Goal: Task Accomplishment & Management: Manage account settings

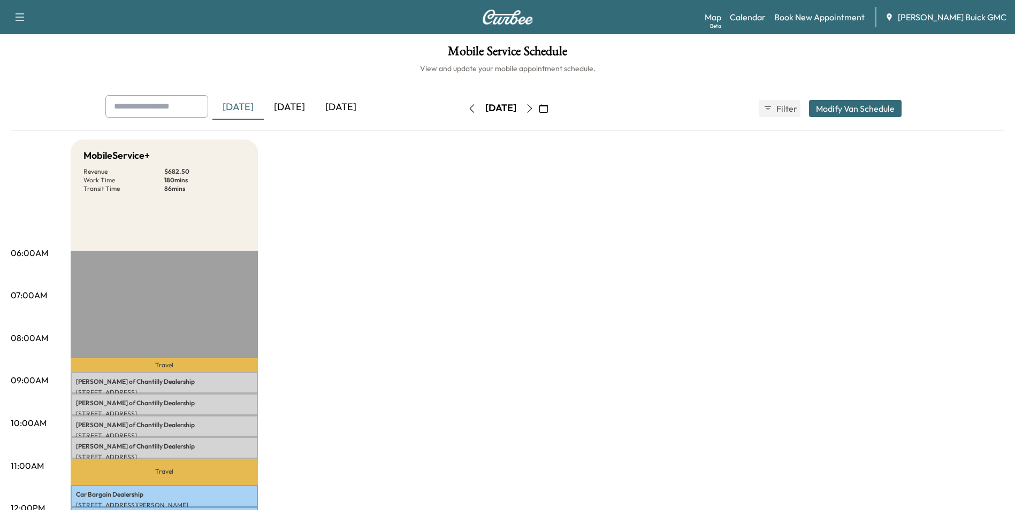
click at [534, 105] on icon "button" at bounding box center [529, 108] width 9 height 9
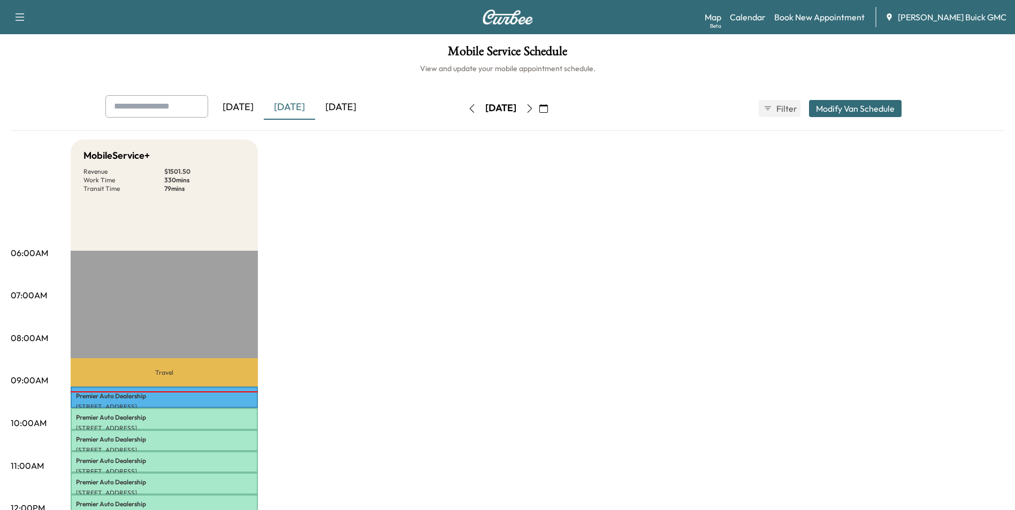
click at [534, 105] on icon "button" at bounding box center [529, 108] width 9 height 9
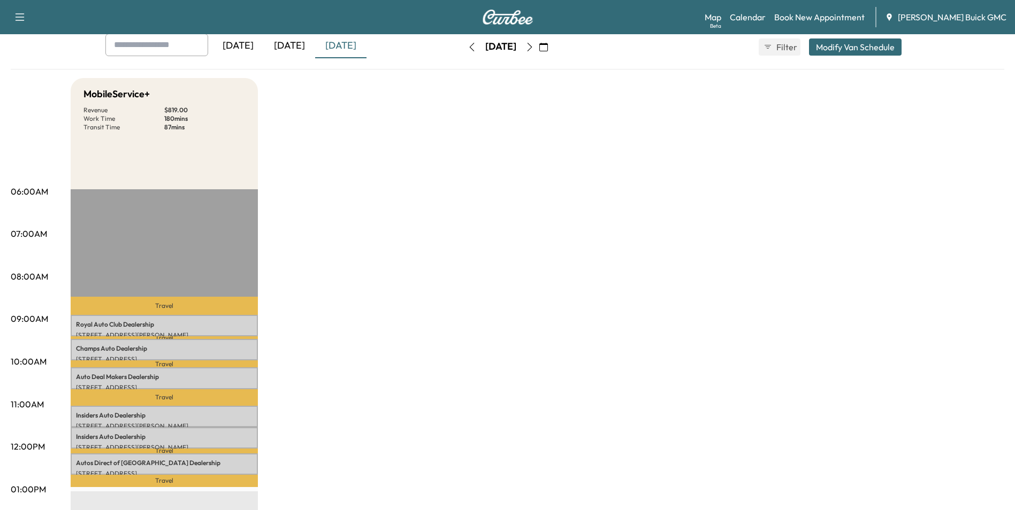
scroll to position [107, 0]
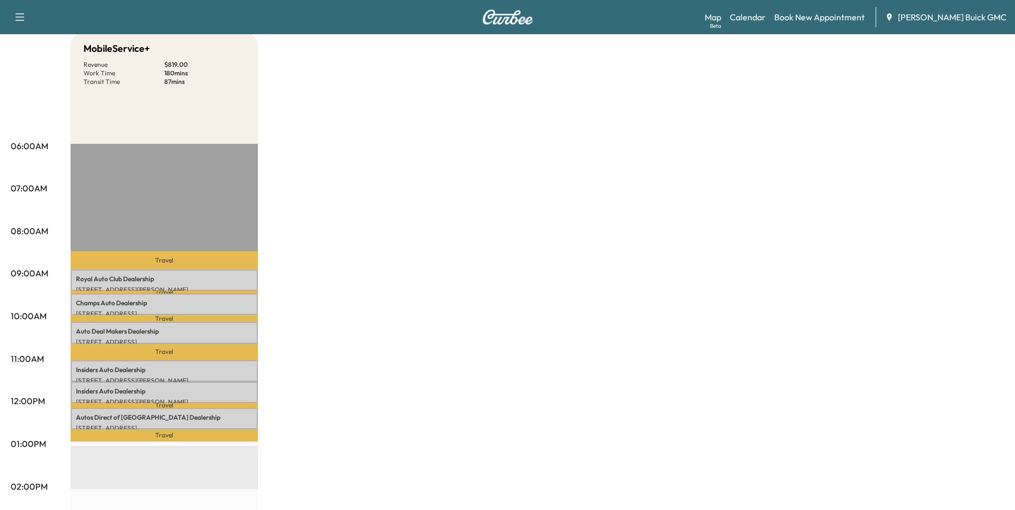
click at [376, 157] on div "MobileService+ Revenue $ 819.00 Work Time 180 mins Transit Time 87 mins Travel …" at bounding box center [538, 434] width 934 height 803
click at [380, 154] on div "MobileService+ Revenue $ 819.00 Work Time 180 mins Transit Time 87 mins Travel …" at bounding box center [538, 434] width 934 height 803
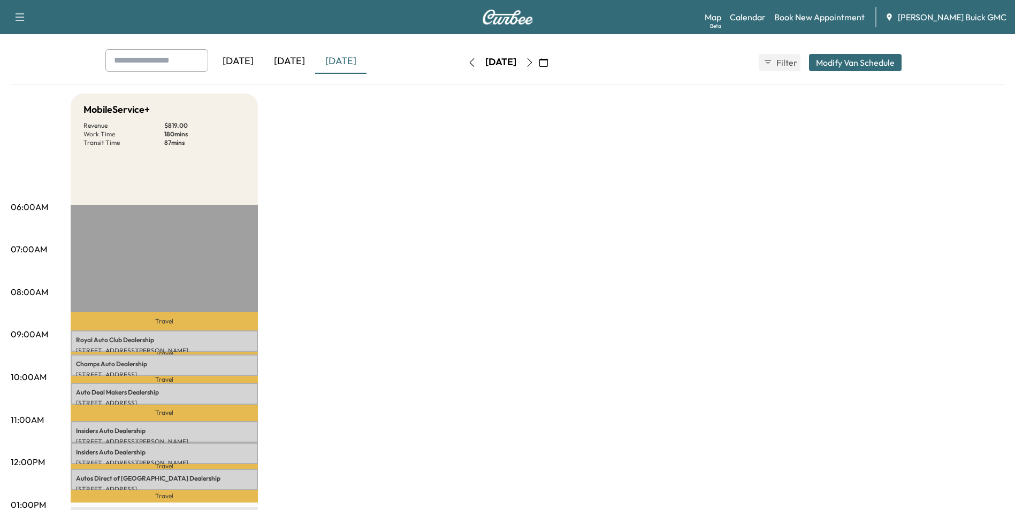
scroll to position [0, 0]
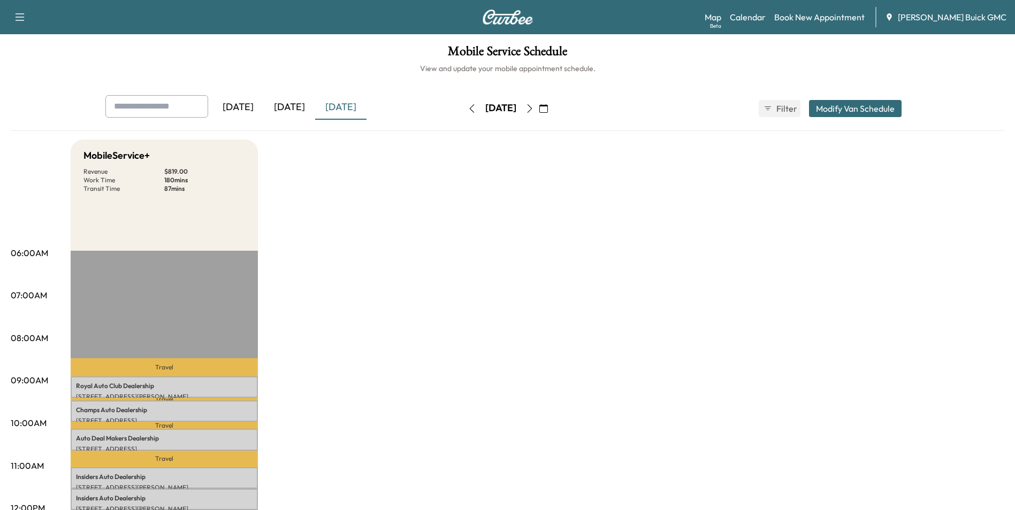
drag, startPoint x: 765, startPoint y: 258, endPoint x: 766, endPoint y: 253, distance: 6.1
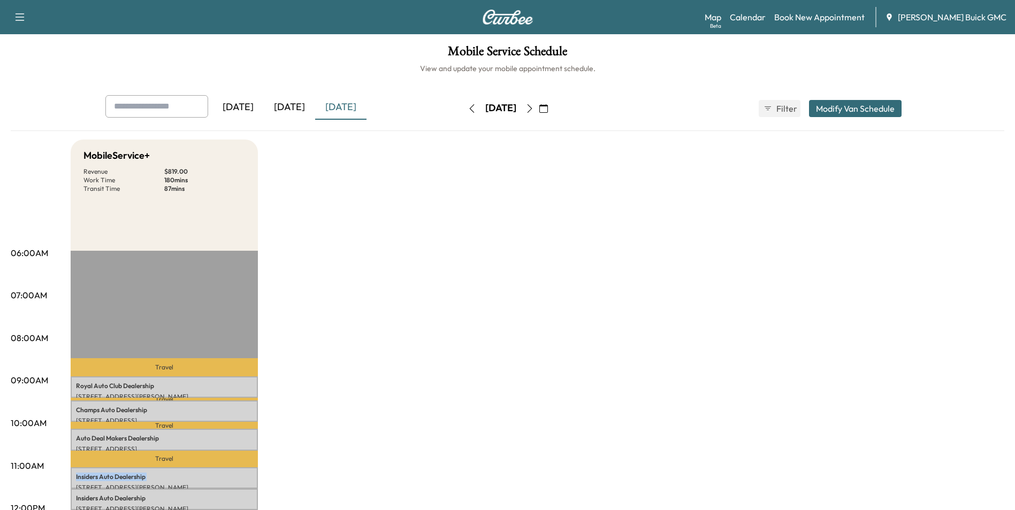
click at [294, 105] on div "[DATE]" at bounding box center [289, 107] width 51 height 25
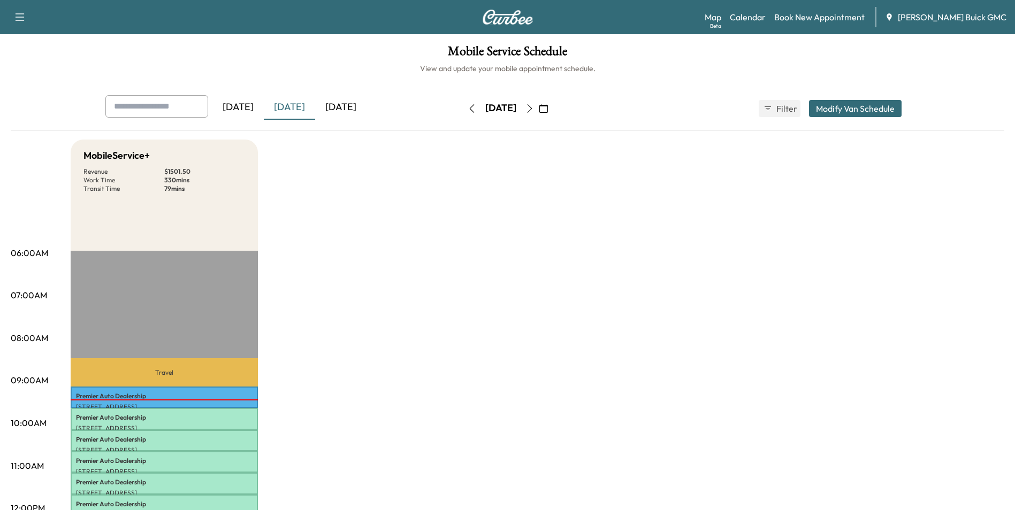
click at [240, 105] on div "[DATE]" at bounding box center [237, 107] width 51 height 25
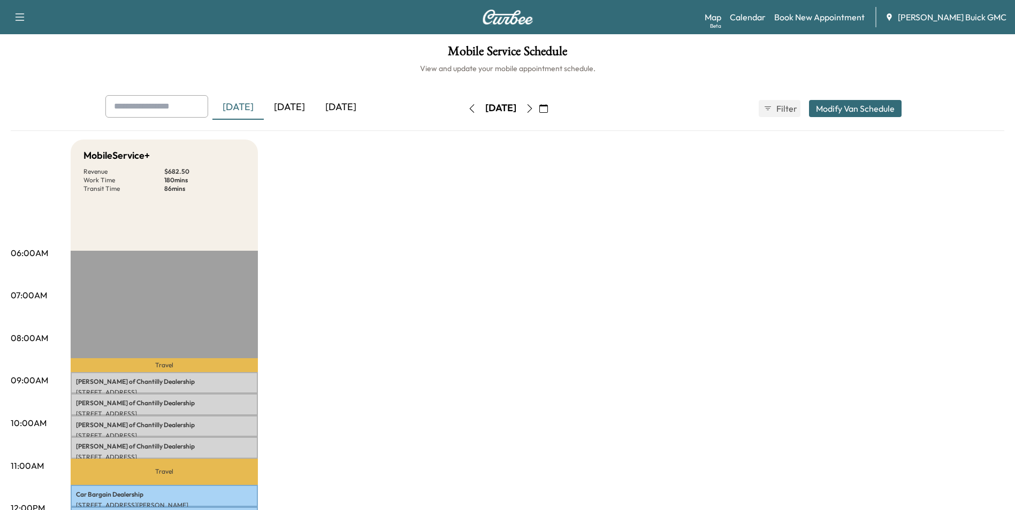
click at [292, 104] on div "[DATE]" at bounding box center [289, 107] width 51 height 25
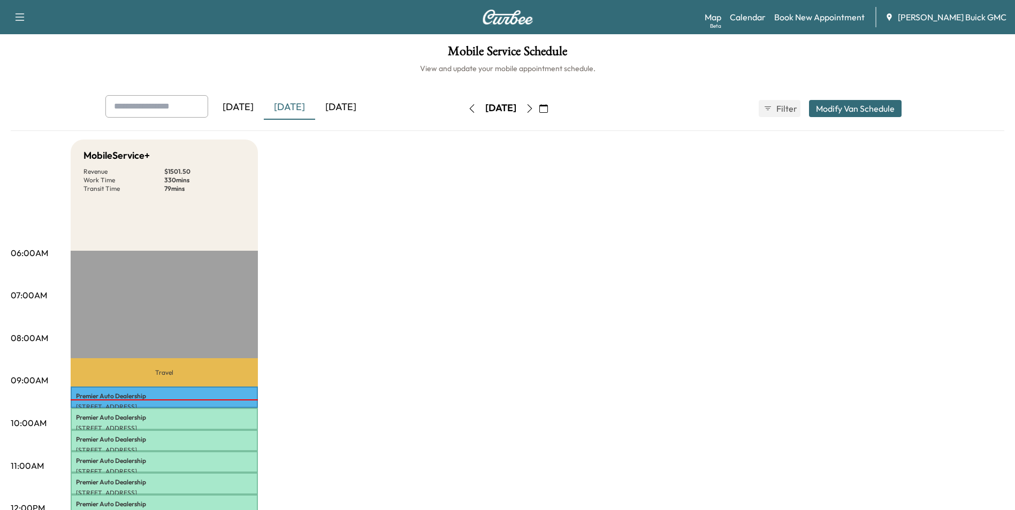
click at [346, 105] on div "[DATE]" at bounding box center [340, 107] width 51 height 25
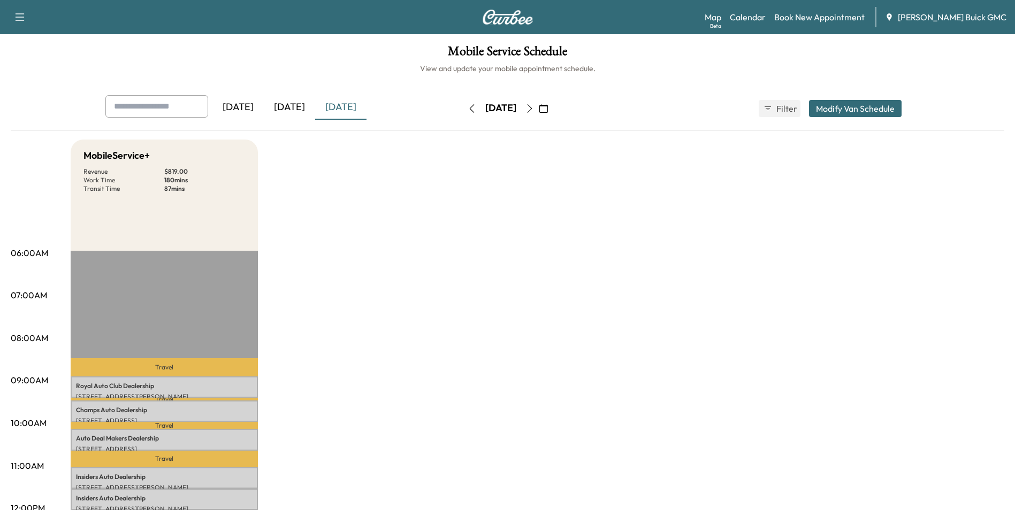
click at [293, 107] on div "[DATE]" at bounding box center [289, 107] width 51 height 25
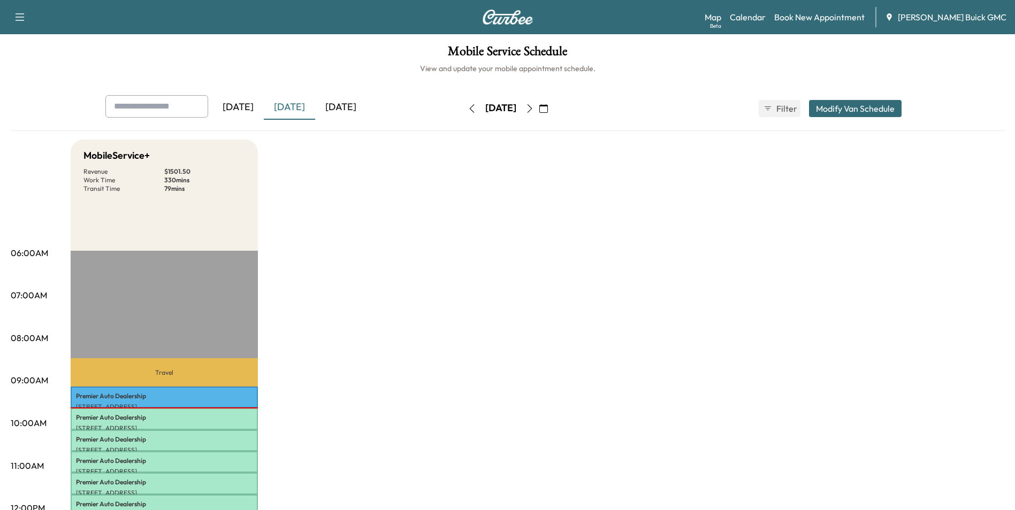
click at [248, 103] on div "[DATE]" at bounding box center [237, 107] width 51 height 25
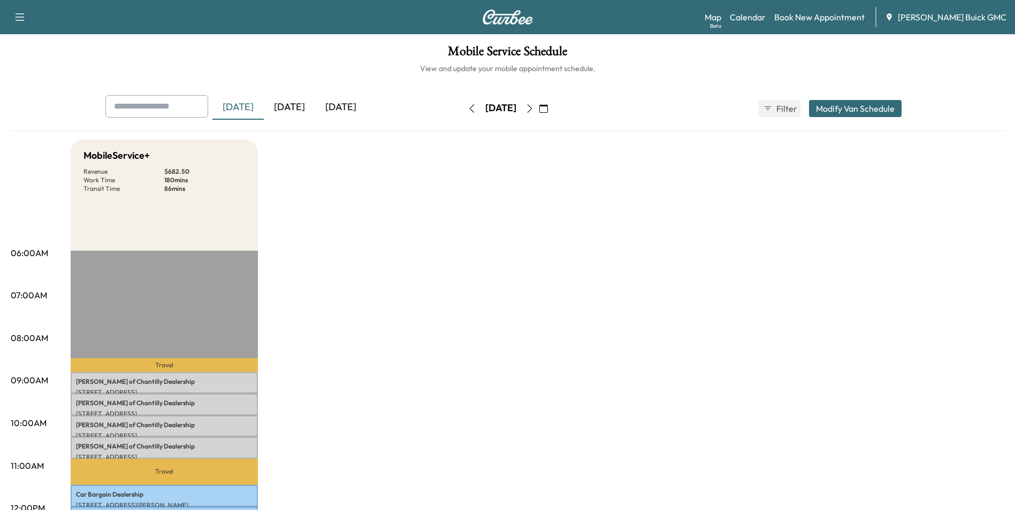
scroll to position [107, 0]
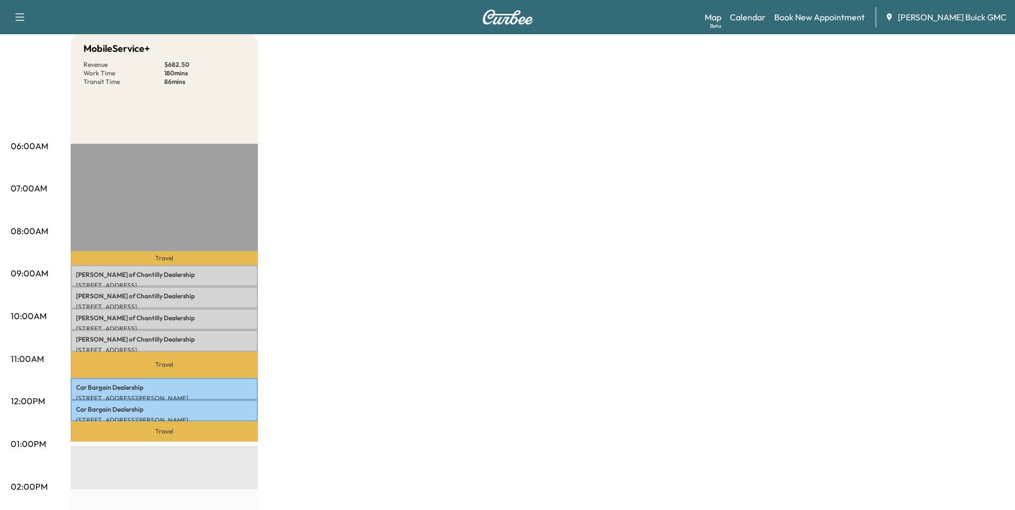
drag, startPoint x: 512, startPoint y: 229, endPoint x: 544, endPoint y: 235, distance: 32.7
click at [514, 230] on div "MobileService+ Revenue $ 682.50 Work Time 180 mins Transit Time 86 mins Travel …" at bounding box center [538, 434] width 934 height 803
click at [545, 213] on div "MobileService+ Revenue $ 682.50 Work Time 180 mins Transit Time 86 mins Travel …" at bounding box center [538, 434] width 934 height 803
click at [501, 272] on div "MobileService+ Revenue $ 682.50 Work Time 180 mins Transit Time 86 mins Travel …" at bounding box center [538, 434] width 934 height 803
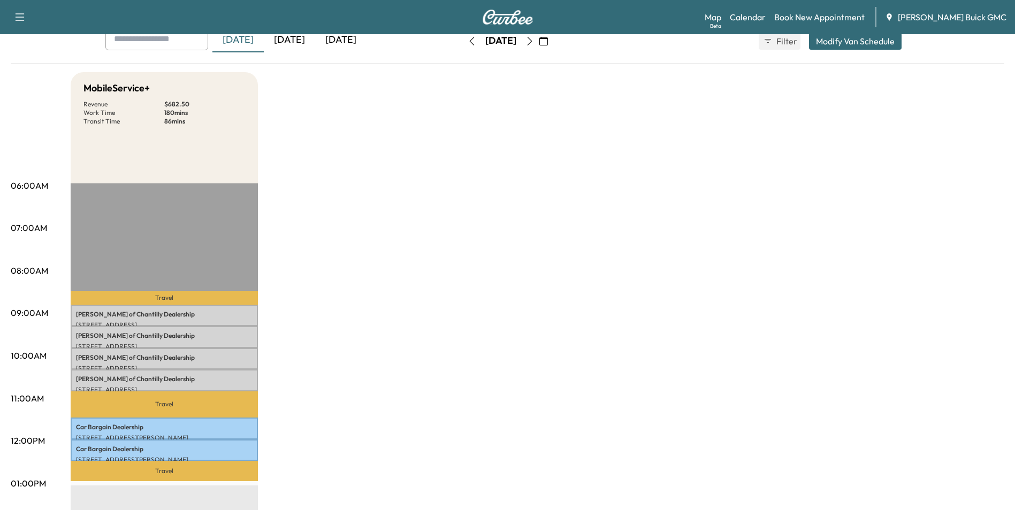
scroll to position [0, 0]
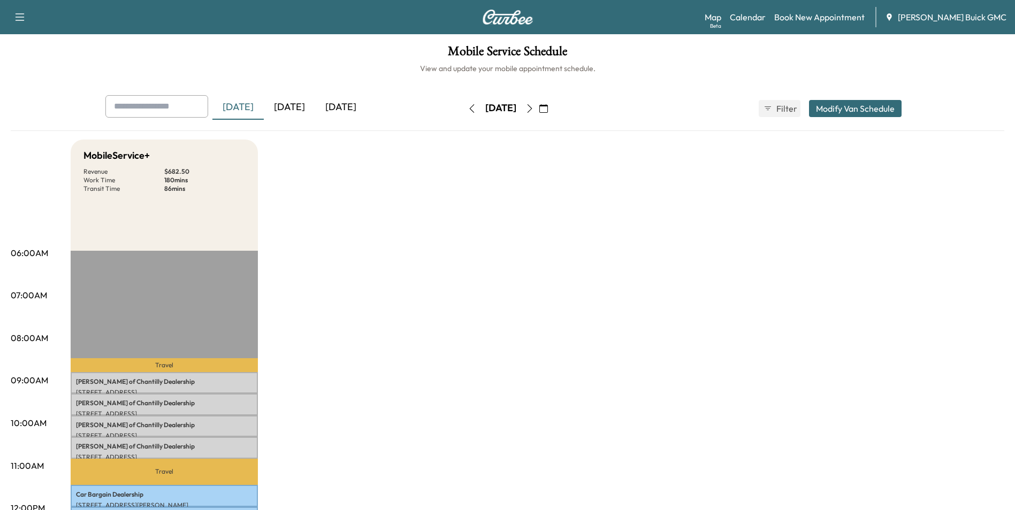
click at [335, 104] on div "[DATE]" at bounding box center [340, 107] width 51 height 25
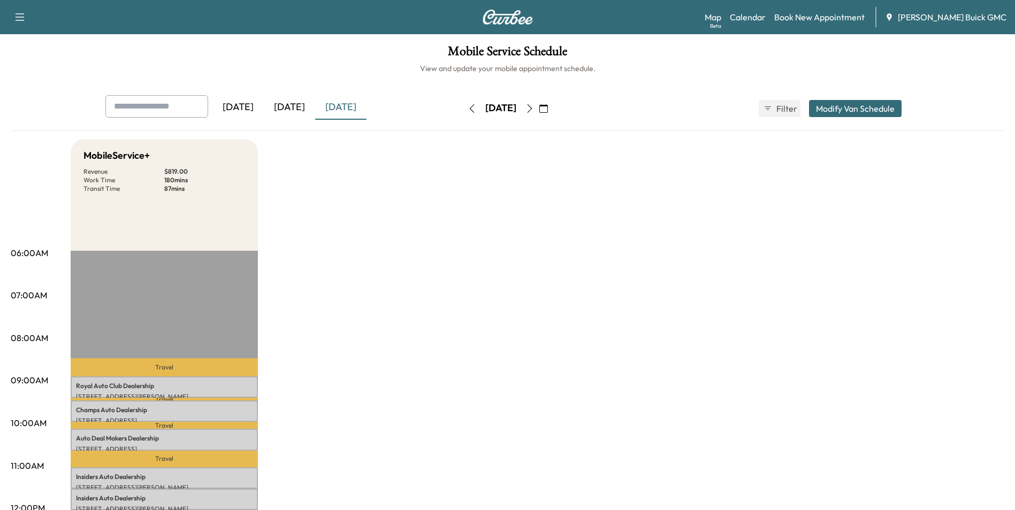
click at [532, 105] on icon "button" at bounding box center [529, 108] width 5 height 9
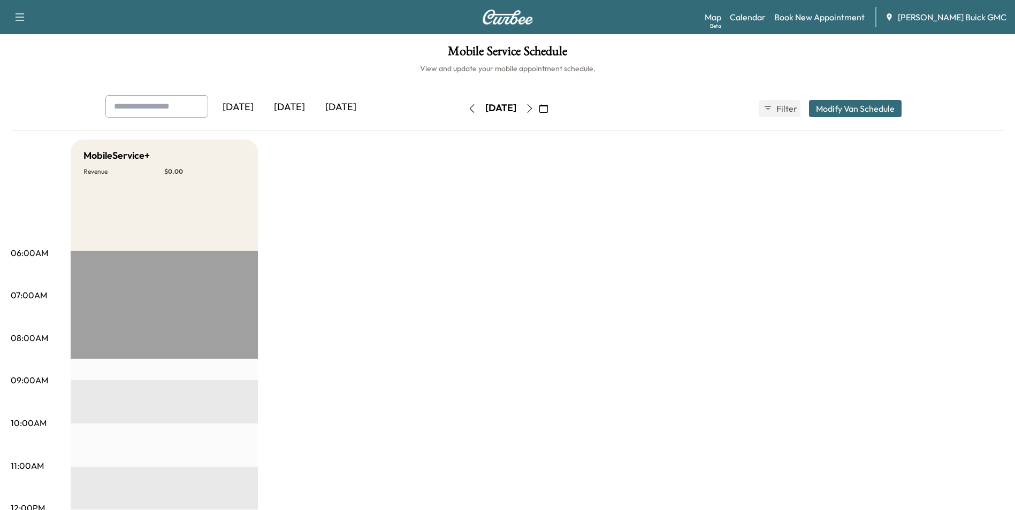
drag, startPoint x: 794, startPoint y: 202, endPoint x: 788, endPoint y: 201, distance: 6.0
click at [338, 105] on div "[DATE]" at bounding box center [340, 107] width 51 height 25
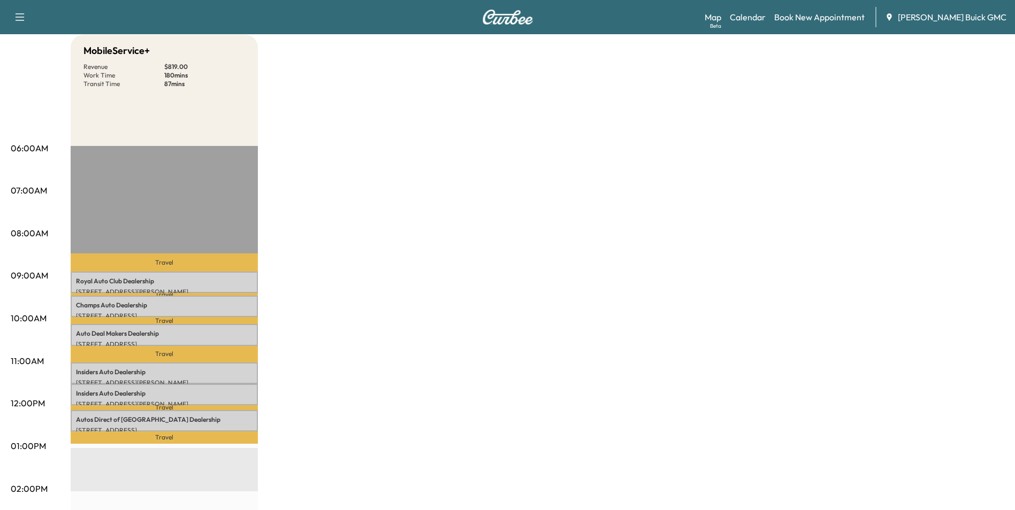
scroll to position [107, 0]
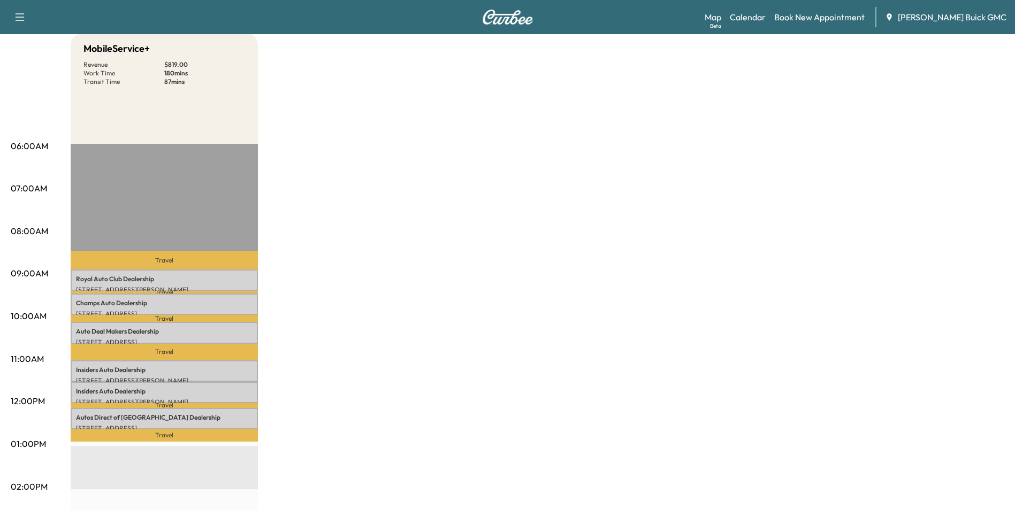
click at [523, 215] on div "MobileService+ Revenue $ 819.00 Work Time 180 mins Transit Time 87 mins Travel …" at bounding box center [538, 434] width 934 height 803
click at [576, 295] on div "MobileService+ Revenue $ 819.00 Work Time 180 mins Transit Time 87 mins Travel …" at bounding box center [538, 434] width 934 height 803
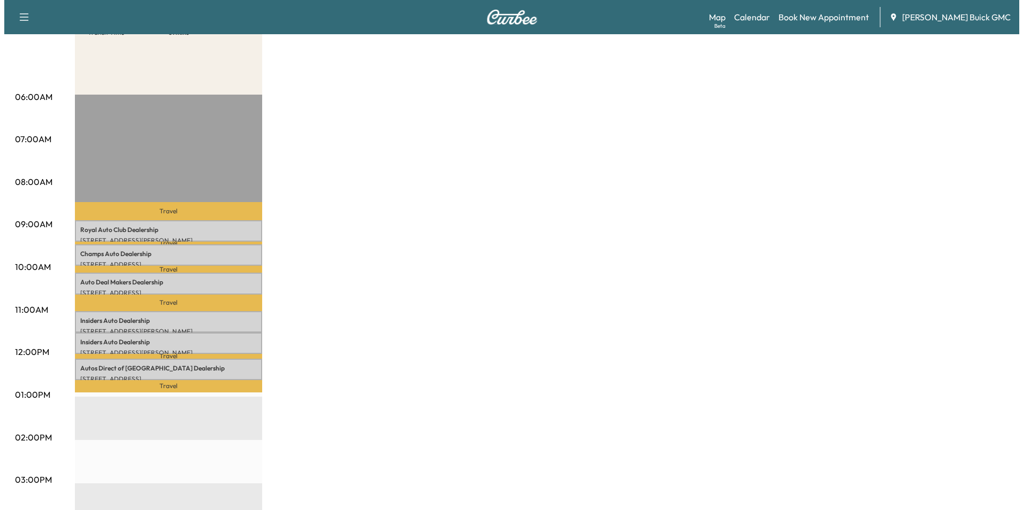
scroll to position [214, 0]
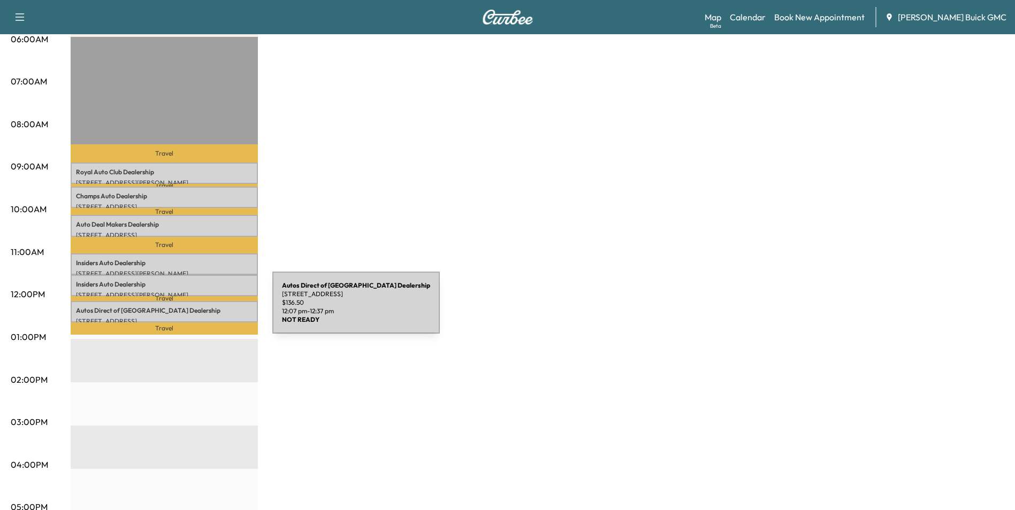
click at [192, 310] on p "Autos Direct of Manassas Dealership" at bounding box center [164, 311] width 177 height 9
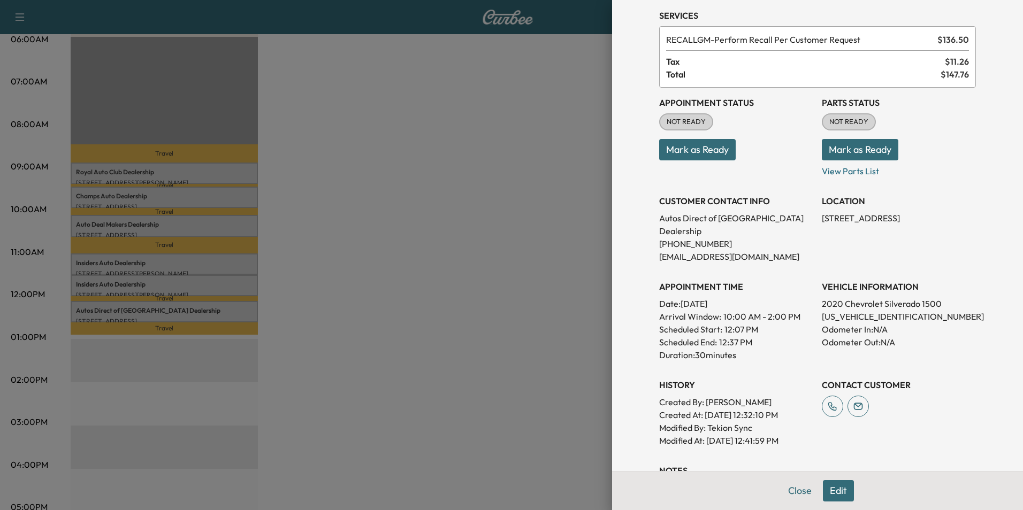
scroll to position [198, 0]
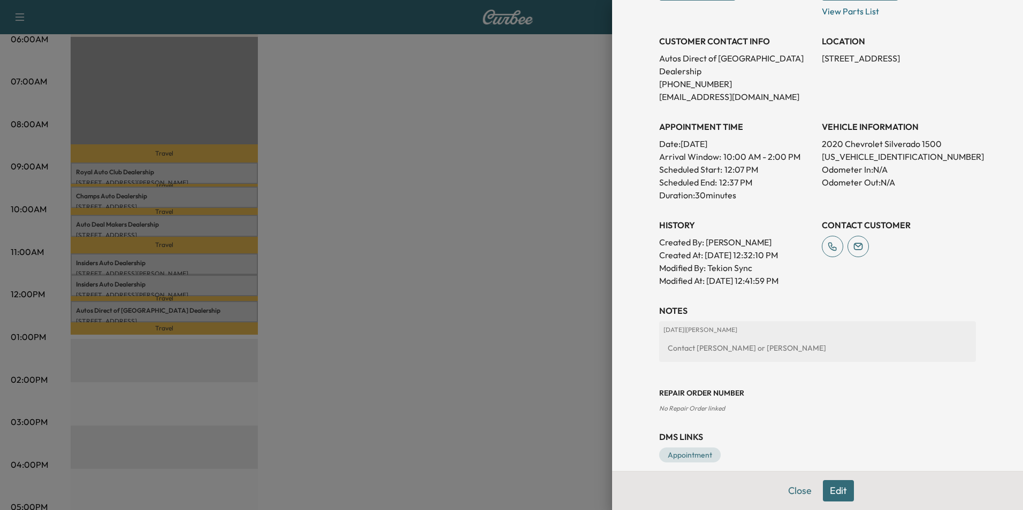
click at [829, 489] on button "Edit" at bounding box center [838, 491] width 31 height 21
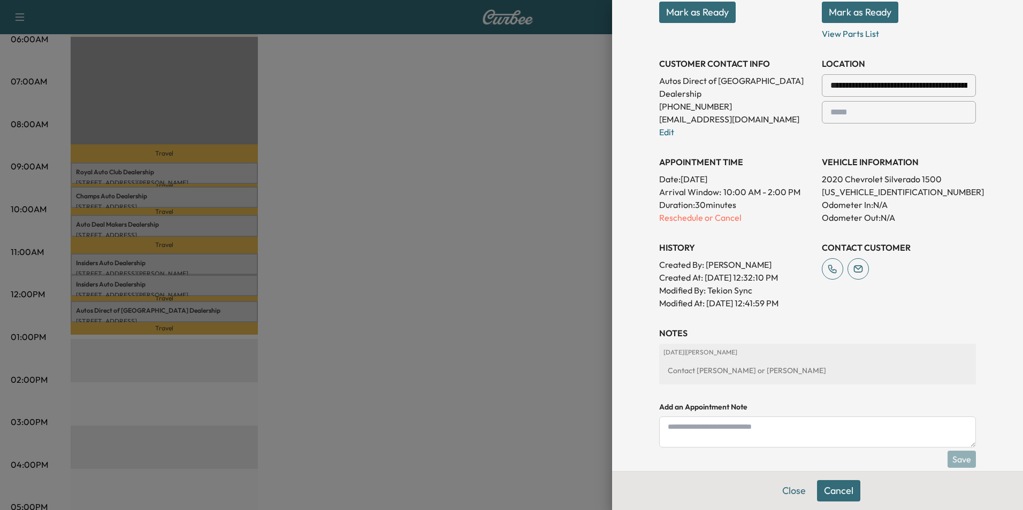
scroll to position [220, 0]
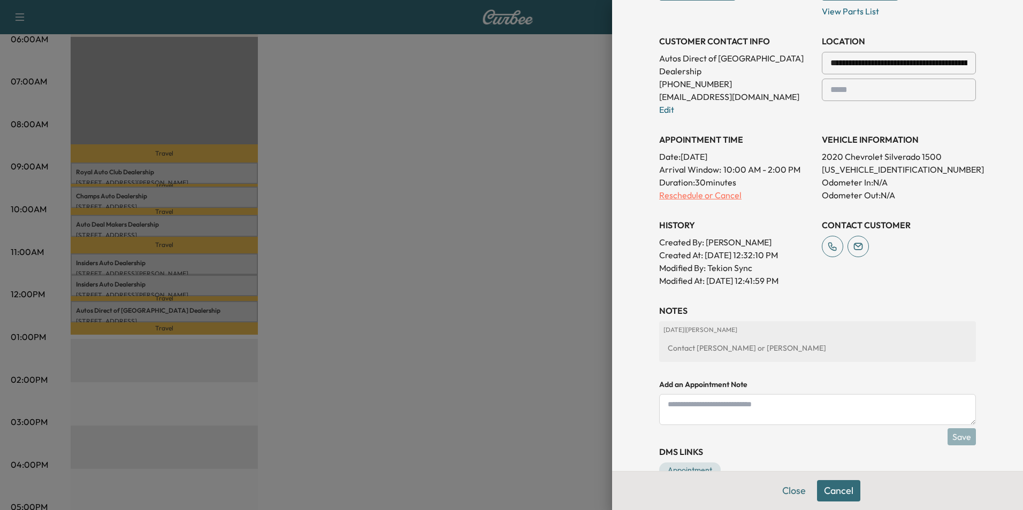
click at [719, 189] on p "Reschedule or Cancel" at bounding box center [736, 195] width 154 height 13
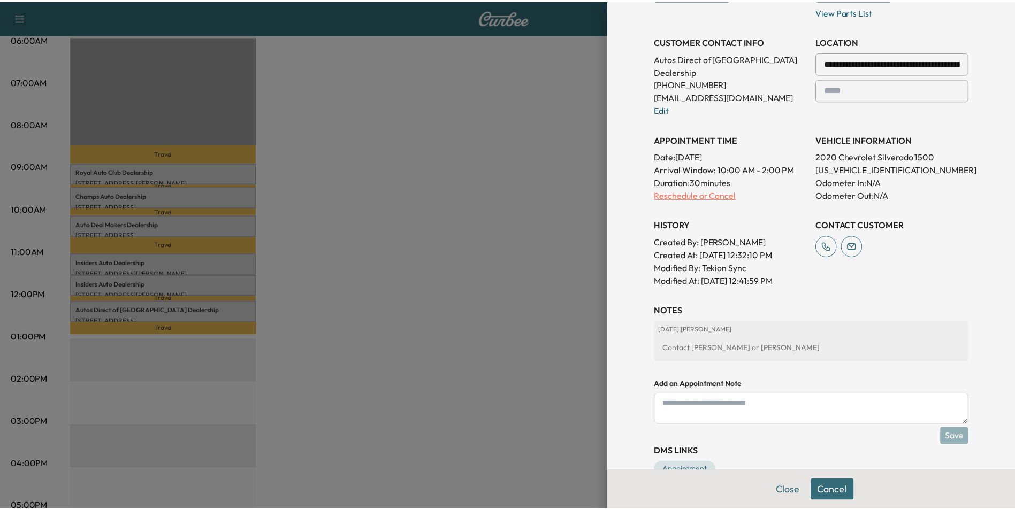
scroll to position [0, 0]
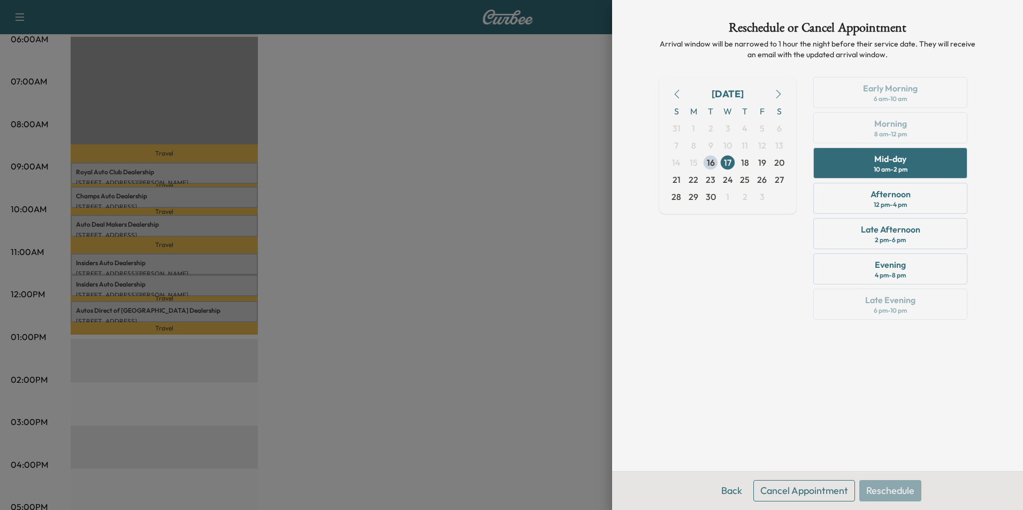
click at [817, 491] on button "Cancel Appointment" at bounding box center [804, 491] width 102 height 21
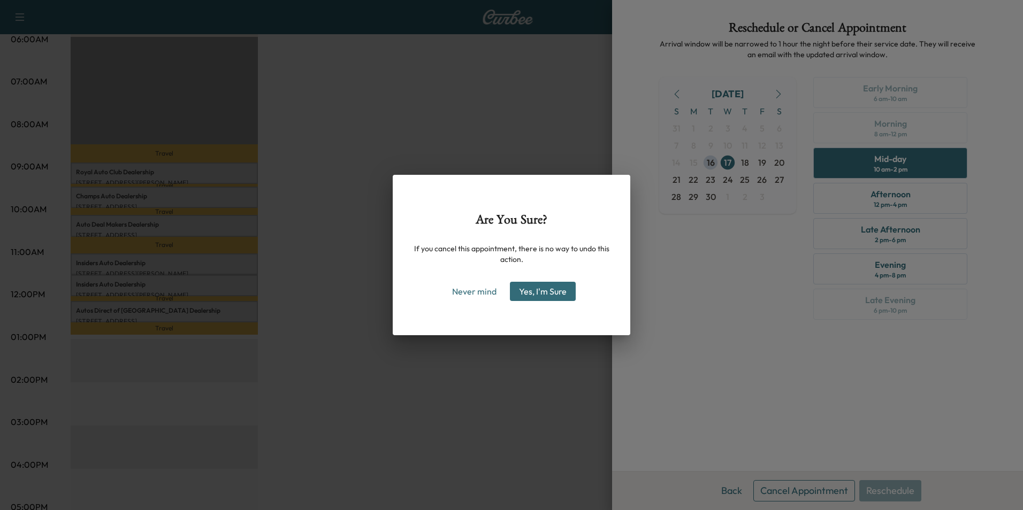
click at [548, 291] on button "Yes, I'm Sure" at bounding box center [543, 291] width 66 height 19
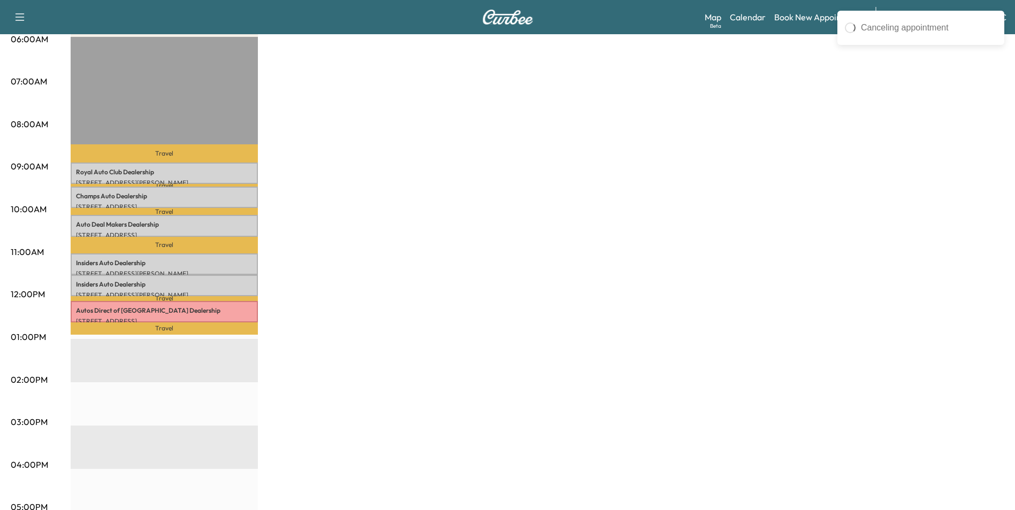
click at [481, 164] on div "MobileService+ Revenue $ 819.00 Work Time 180 mins Transit Time 87 mins Travel …" at bounding box center [538, 327] width 934 height 803
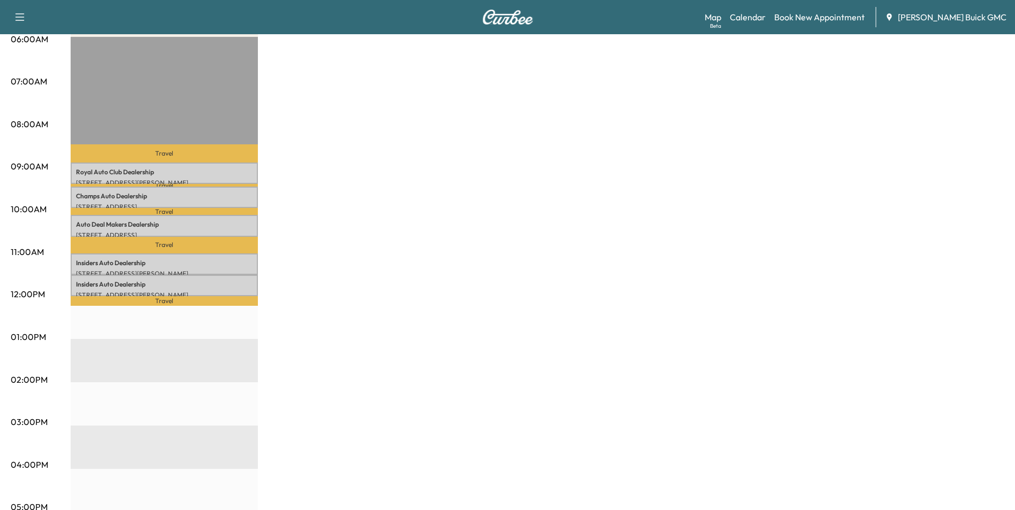
click at [459, 199] on div "MobileService+ Revenue $ 682.50 Work Time 150 mins Transit Time 77 mins Travel …" at bounding box center [538, 327] width 934 height 803
drag, startPoint x: 459, startPoint y: 199, endPoint x: 430, endPoint y: 258, distance: 66.5
click at [430, 258] on div "MobileService+ Revenue $ 682.50 Work Time 150 mins Transit Time 77 mins Travel …" at bounding box center [538, 327] width 934 height 803
